Goal: Task Accomplishment & Management: Manage account settings

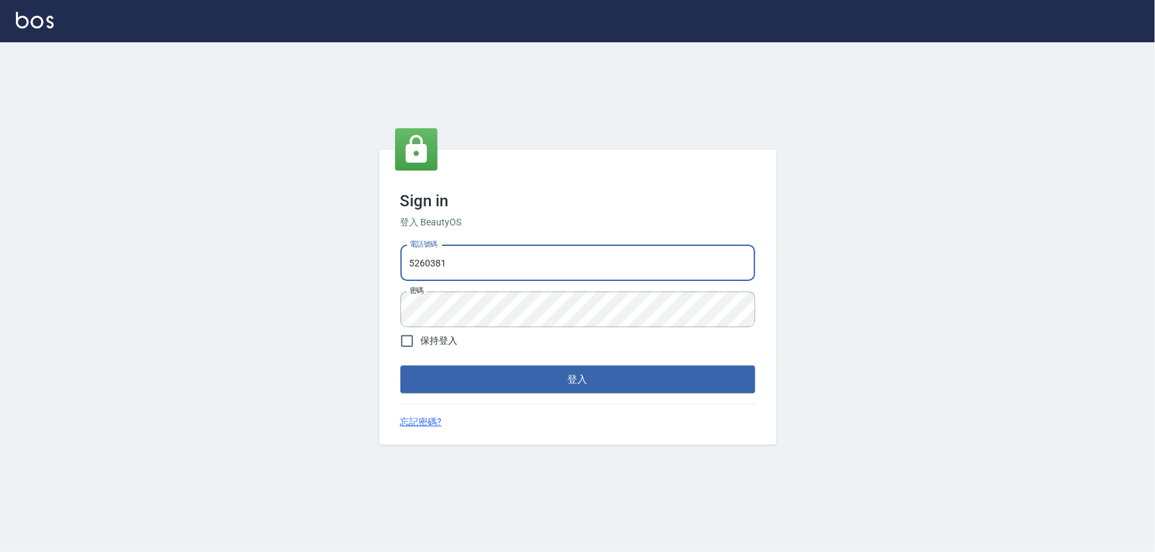
drag, startPoint x: 446, startPoint y: 259, endPoint x: 357, endPoint y: 267, distance: 89.6
click at [357, 267] on div "Sign in 登入 BeautyOS 電話號碼 [PHONE_NUMBER] 電話號碼 密碼 密碼 保持登入 登入 忘記密碼?" at bounding box center [577, 297] width 1155 height 510
type input "0989970105"
click at [400, 366] on button "登入" at bounding box center [577, 380] width 355 height 28
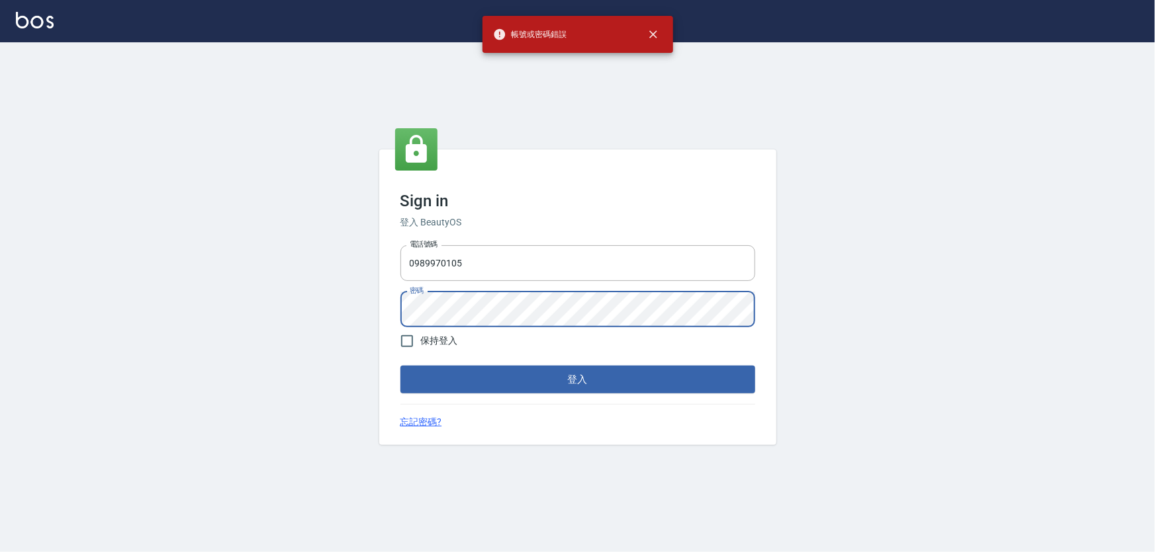
click at [396, 310] on div "電話號碼 [PHONE_NUMBER] 電話號碼 密碼 密碼" at bounding box center [577, 286] width 365 height 93
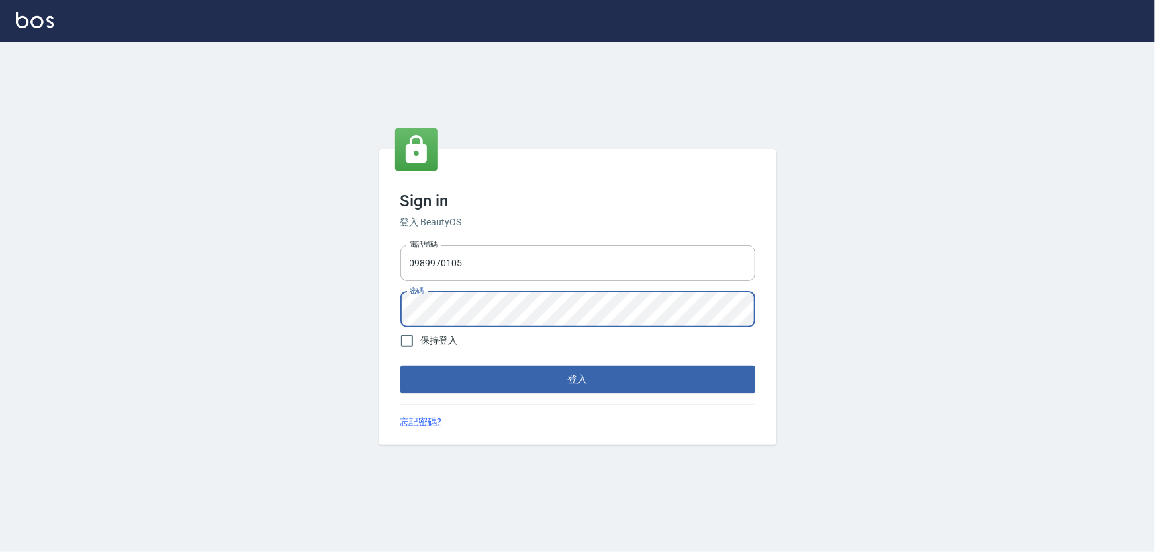
click at [400, 366] on button "登入" at bounding box center [577, 380] width 355 height 28
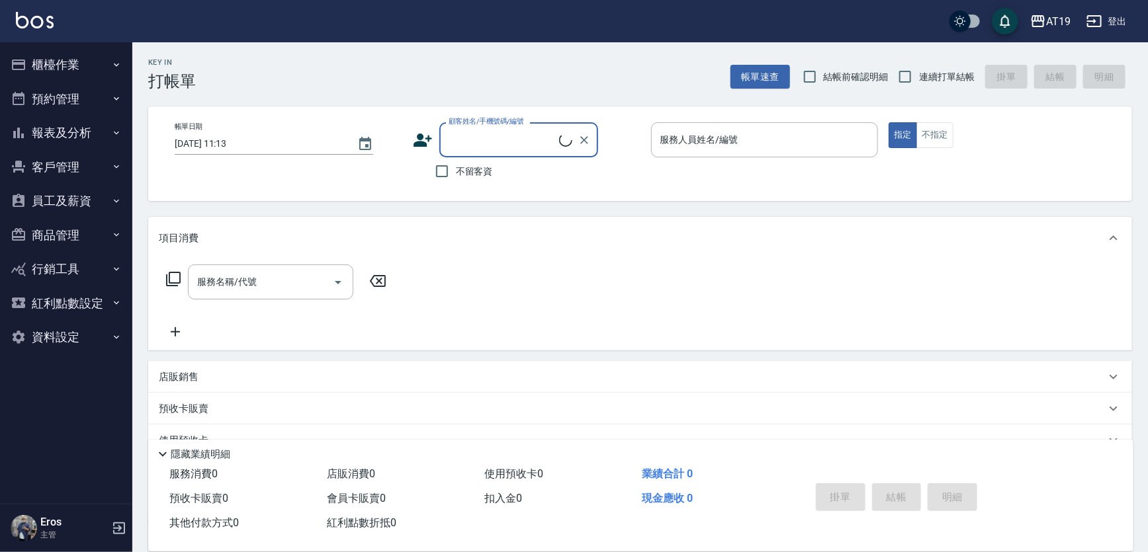
click at [77, 206] on button "員工及薪資" at bounding box center [66, 201] width 122 height 34
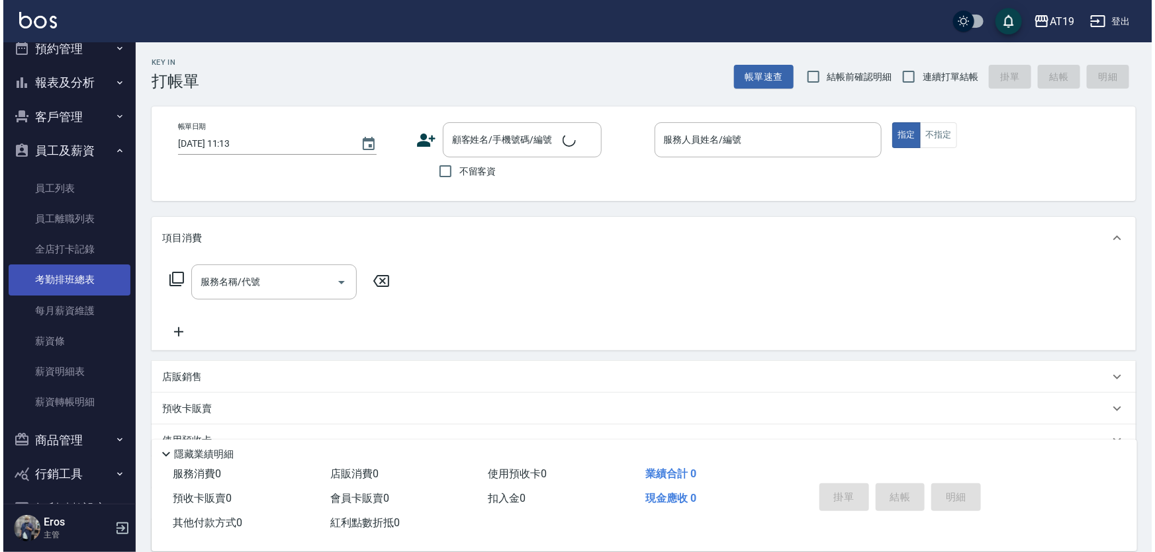
scroll to position [120, 0]
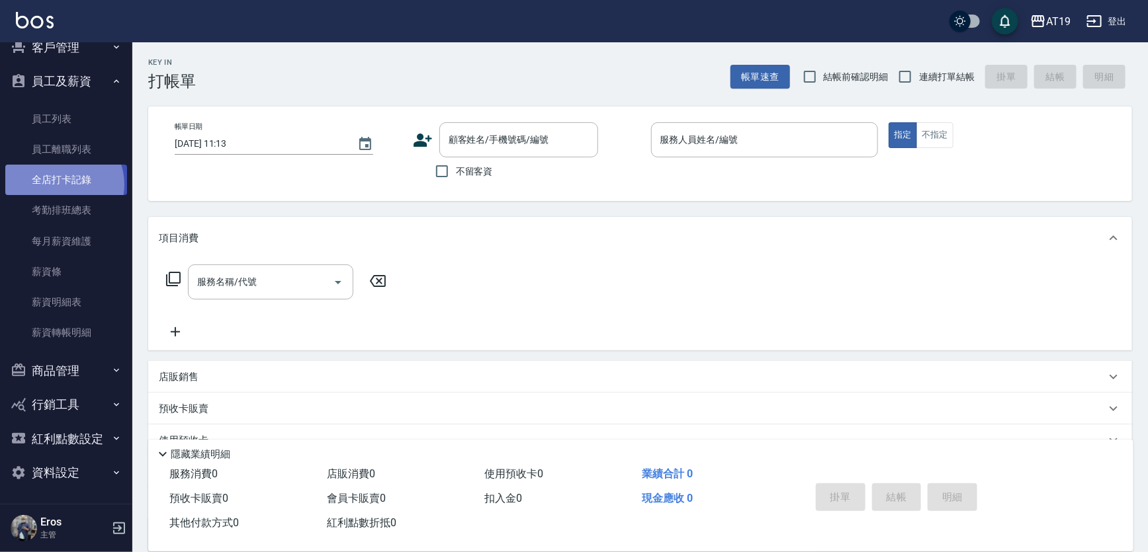
click at [60, 184] on link "全店打卡記錄" at bounding box center [66, 180] width 122 height 30
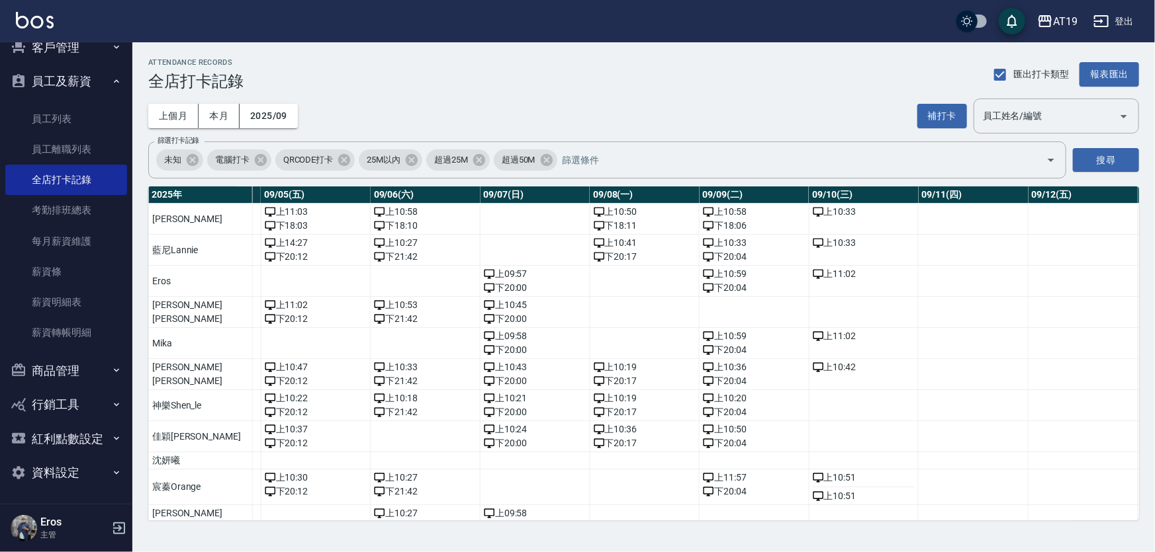
scroll to position [0, 617]
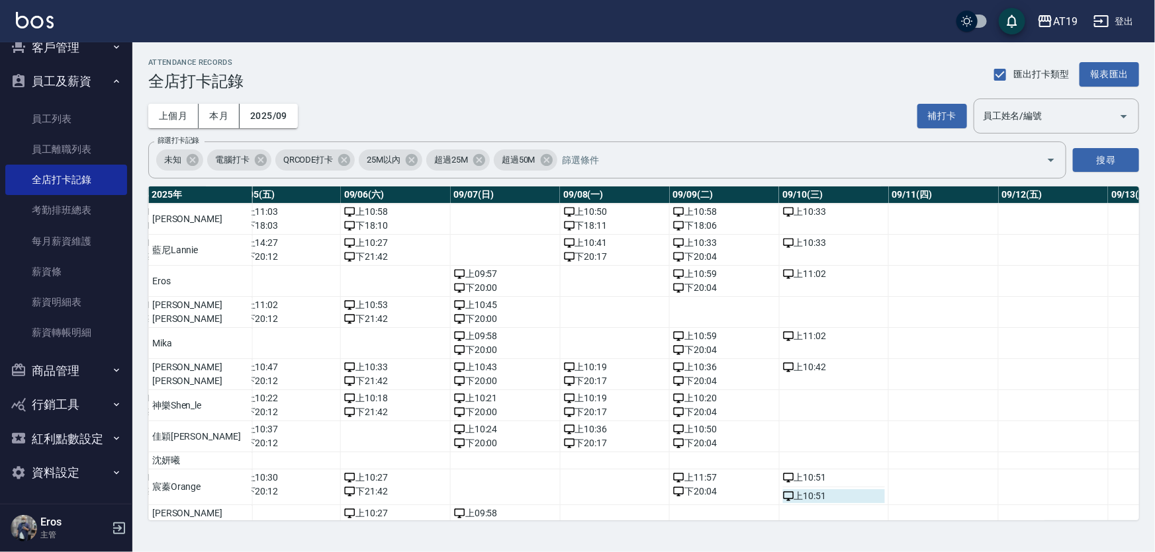
click at [783, 494] on div "上 10:51" at bounding box center [834, 497] width 103 height 14
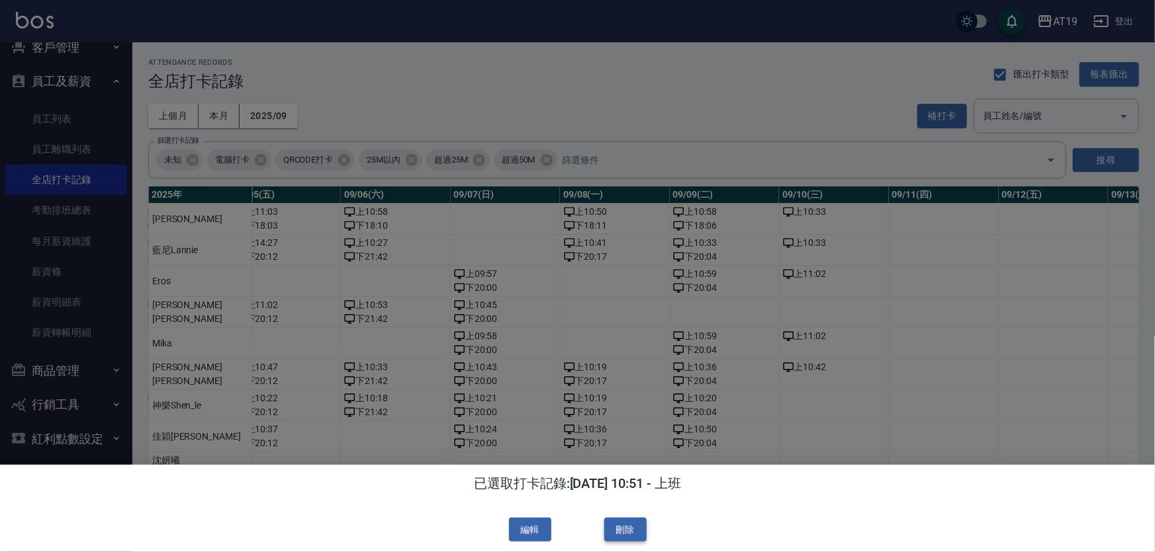
click at [629, 536] on button "刪除" at bounding box center [625, 530] width 42 height 24
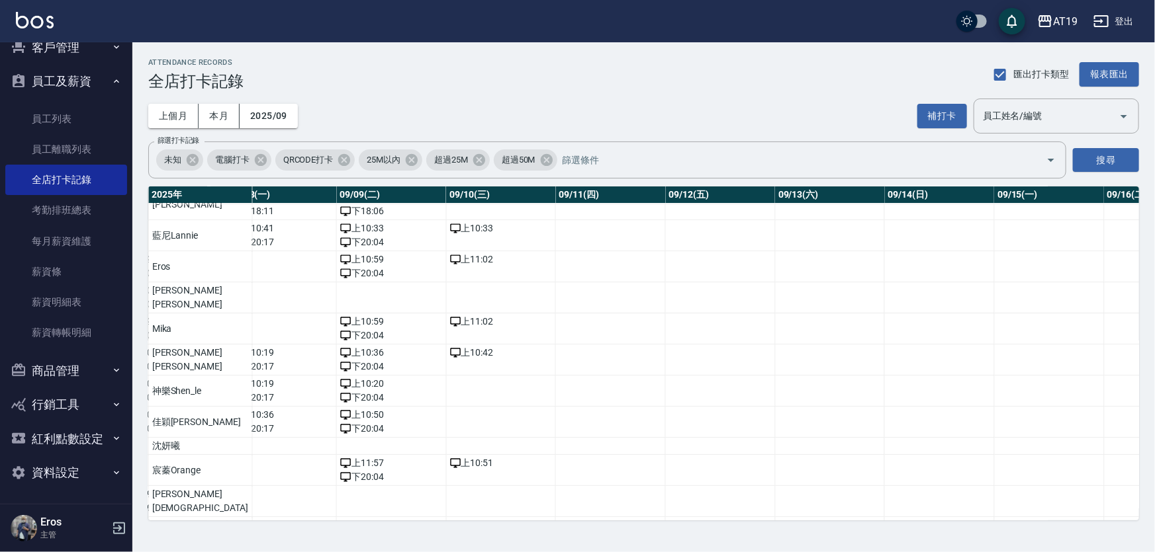
scroll to position [0, 950]
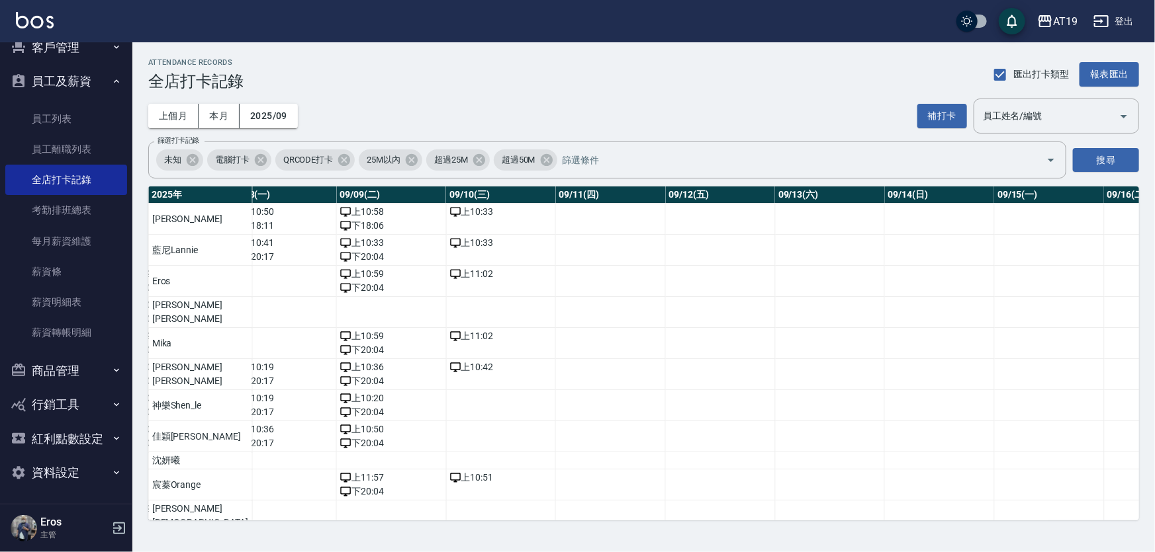
click at [552, 86] on div "ATTENDANCE RECORDS 全店打卡記錄 匯出打卡類型 報表匯出" at bounding box center [643, 74] width 990 height 32
